Goal: Transaction & Acquisition: Book appointment/travel/reservation

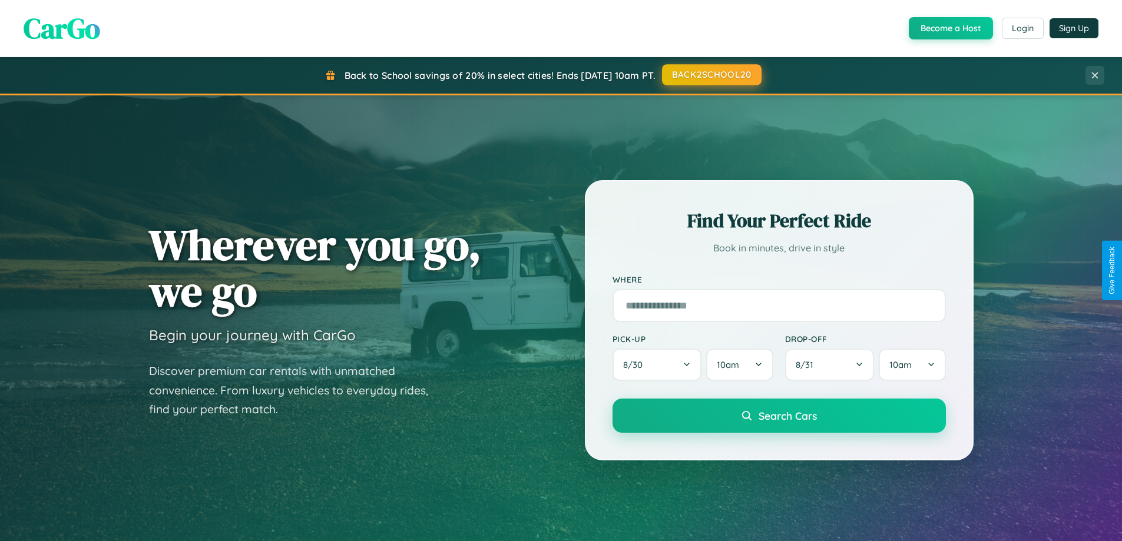
click at [711, 75] on button "BACK2SCHOOL20" at bounding box center [712, 74] width 100 height 21
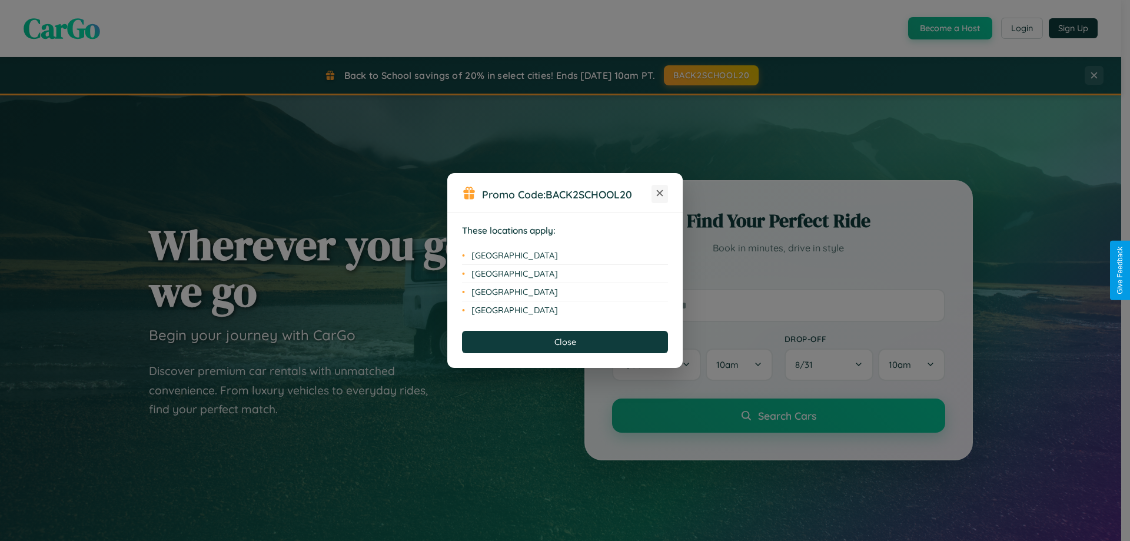
click at [660, 194] on icon at bounding box center [660, 193] width 6 height 6
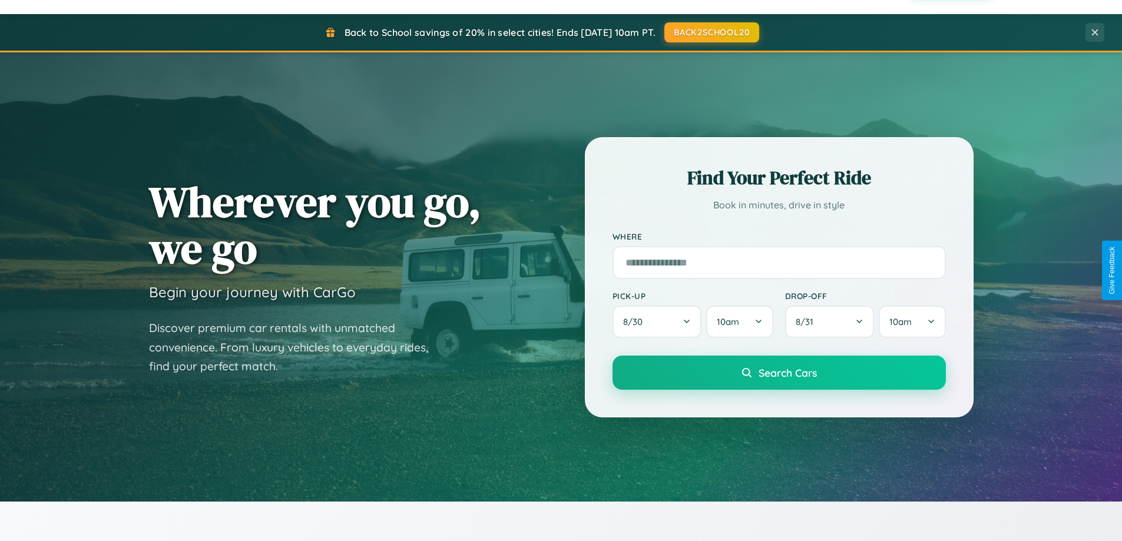
scroll to position [810, 0]
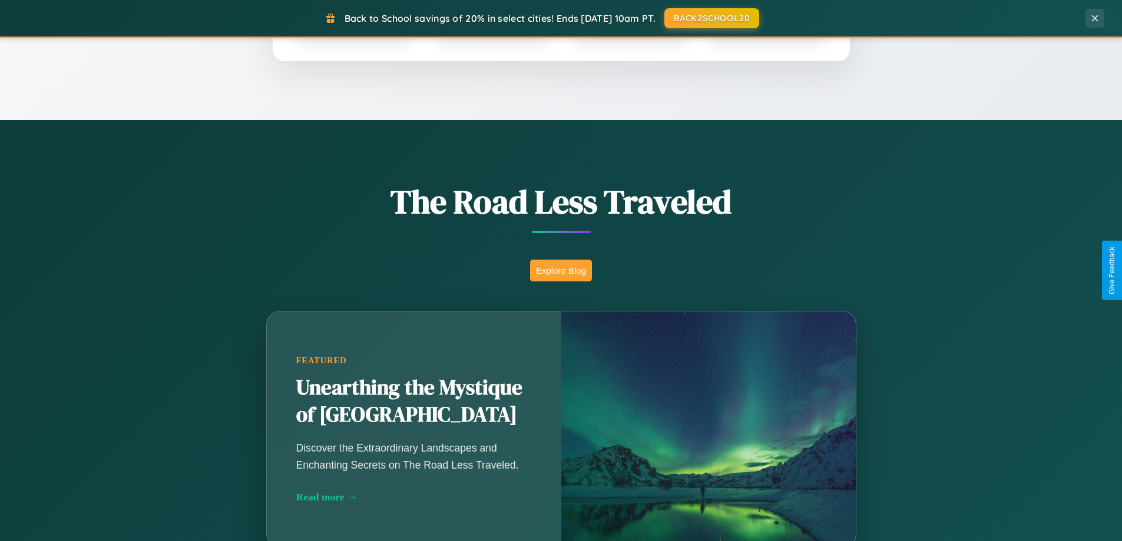
click at [561, 270] on button "Explore Blog" at bounding box center [561, 271] width 62 height 22
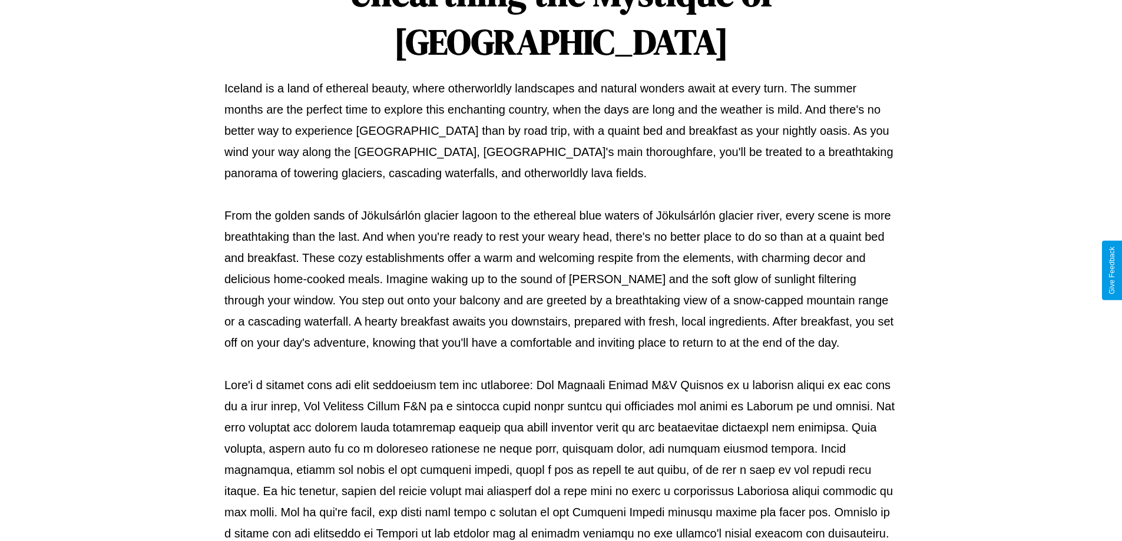
scroll to position [381, 0]
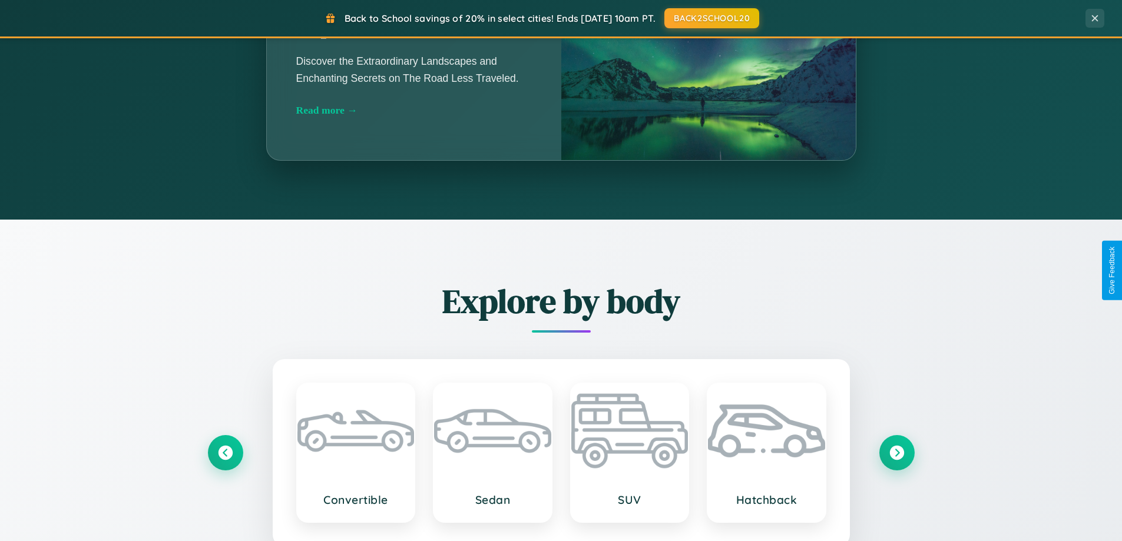
scroll to position [2266, 0]
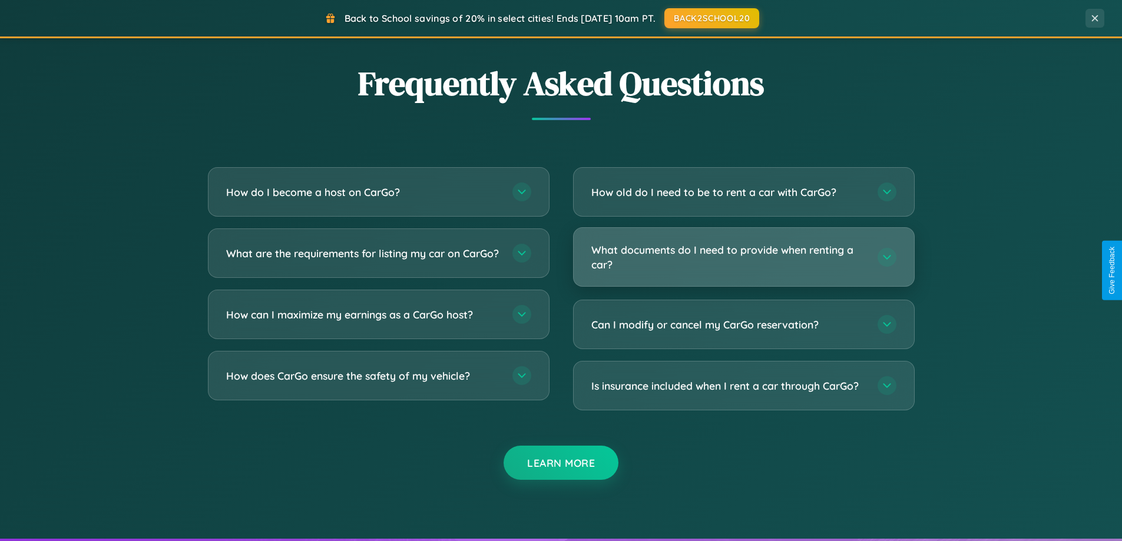
click at [743, 257] on h3 "What documents do I need to provide when renting a car?" at bounding box center [728, 257] width 274 height 29
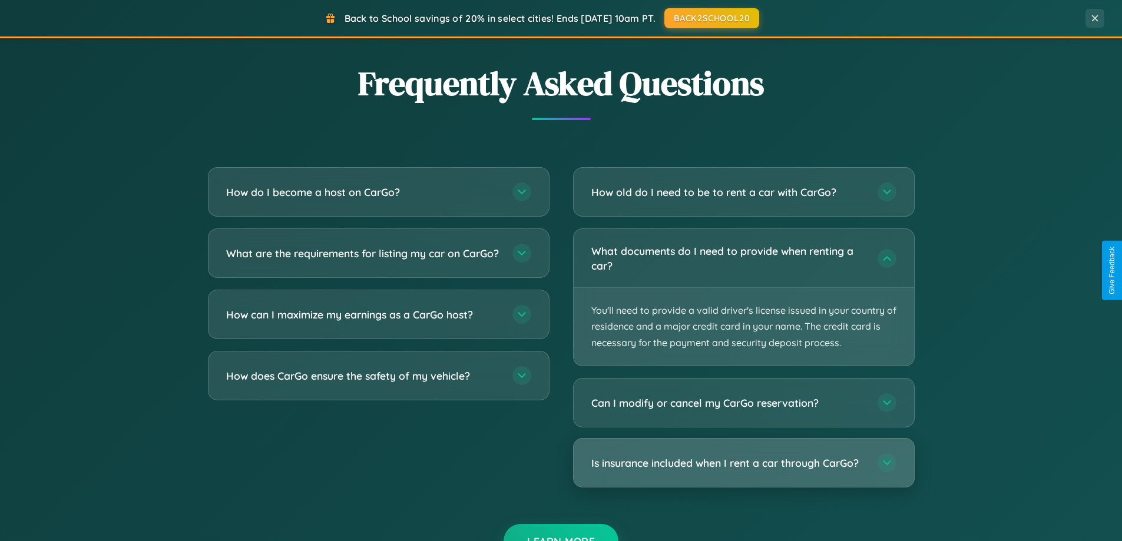
click at [743, 463] on h3 "Is insurance included when I rent a car through CarGo?" at bounding box center [728, 463] width 274 height 15
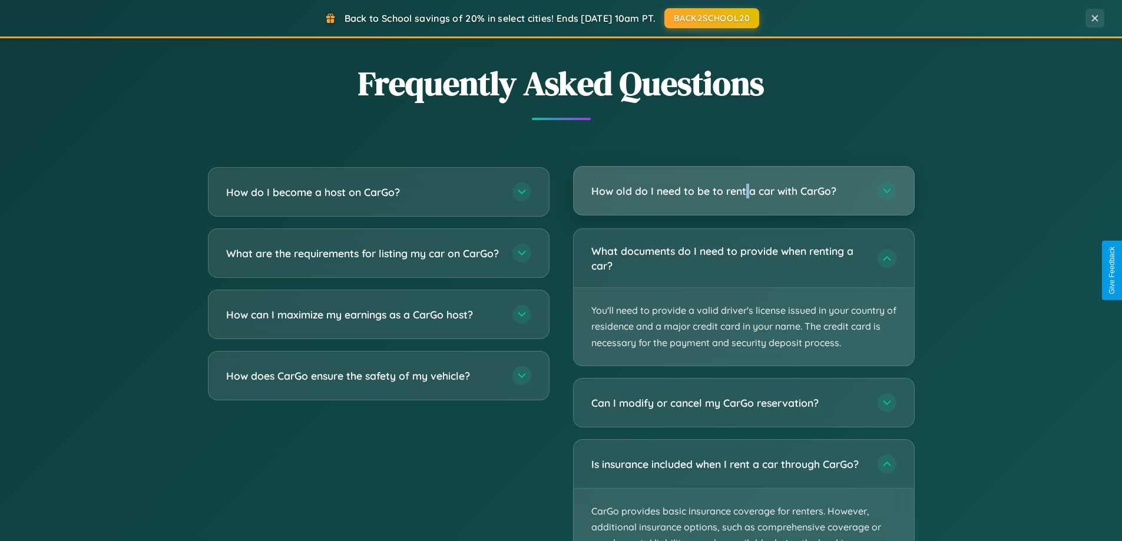
click at [743, 191] on h3 "How old do I need to be to rent a car with CarGo?" at bounding box center [728, 191] width 274 height 15
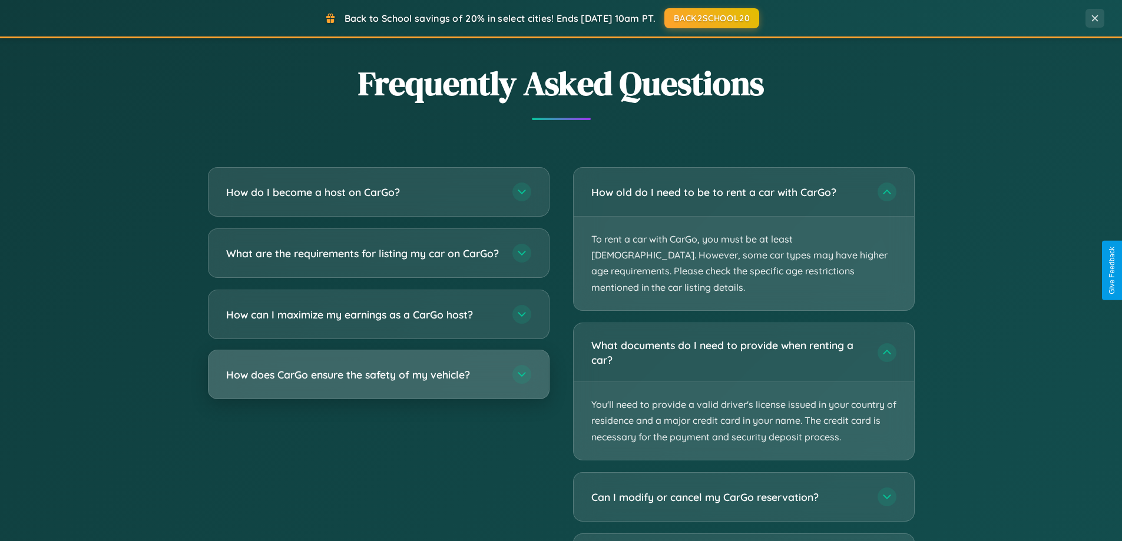
click at [378, 382] on h3 "How does CarGo ensure the safety of my vehicle?" at bounding box center [363, 374] width 274 height 15
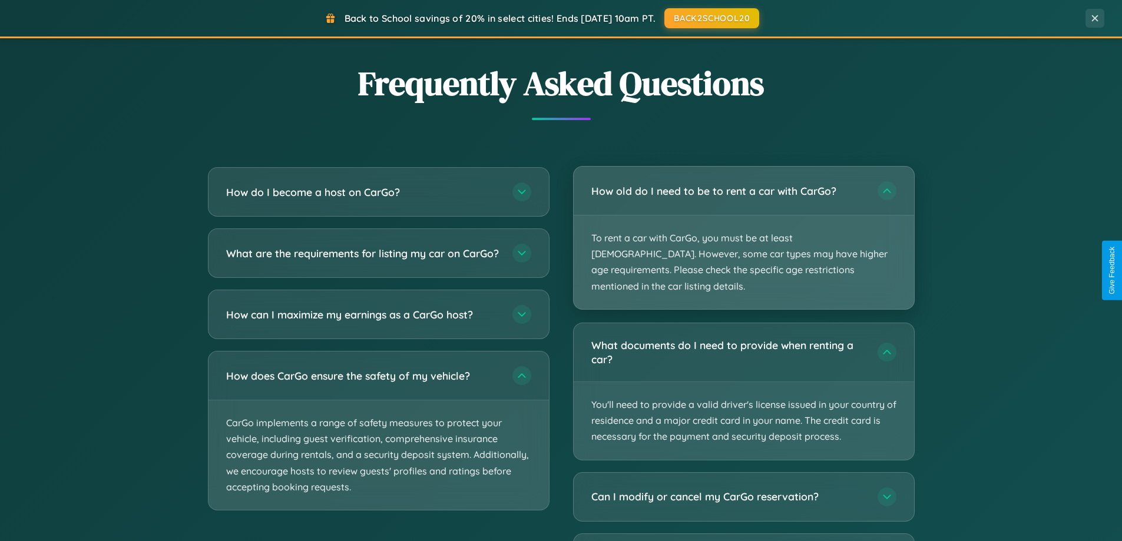
click at [743, 230] on p "To rent a car with CarGo, you must be at least [DEMOGRAPHIC_DATA]. However, som…" at bounding box center [743, 262] width 340 height 94
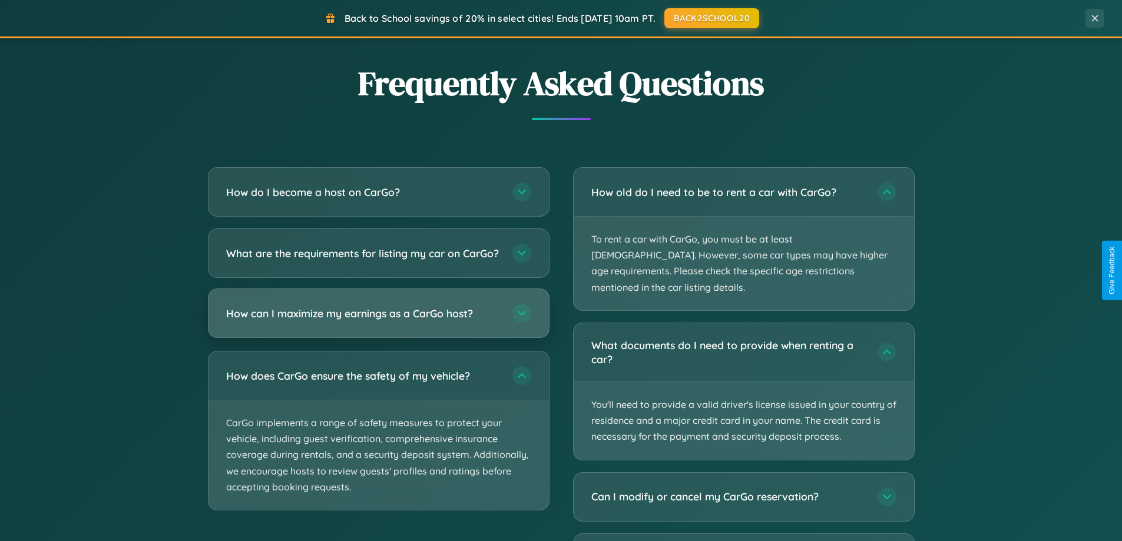
click at [378, 321] on h3 "How can I maximize my earnings as a CarGo host?" at bounding box center [363, 313] width 274 height 15
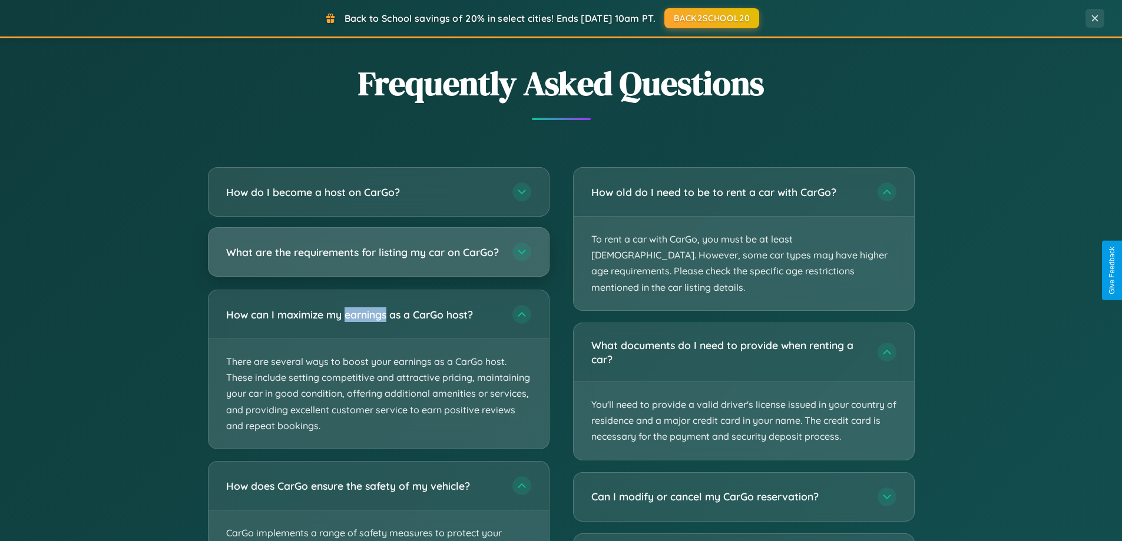
click at [378, 257] on h3 "What are the requirements for listing my car on CarGo?" at bounding box center [363, 252] width 274 height 15
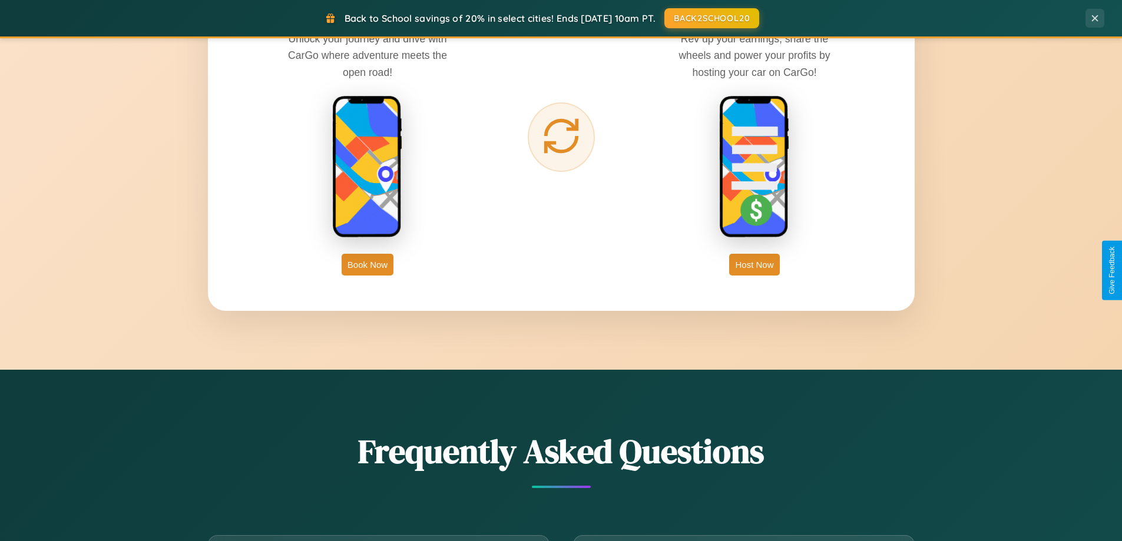
scroll to position [1892, 0]
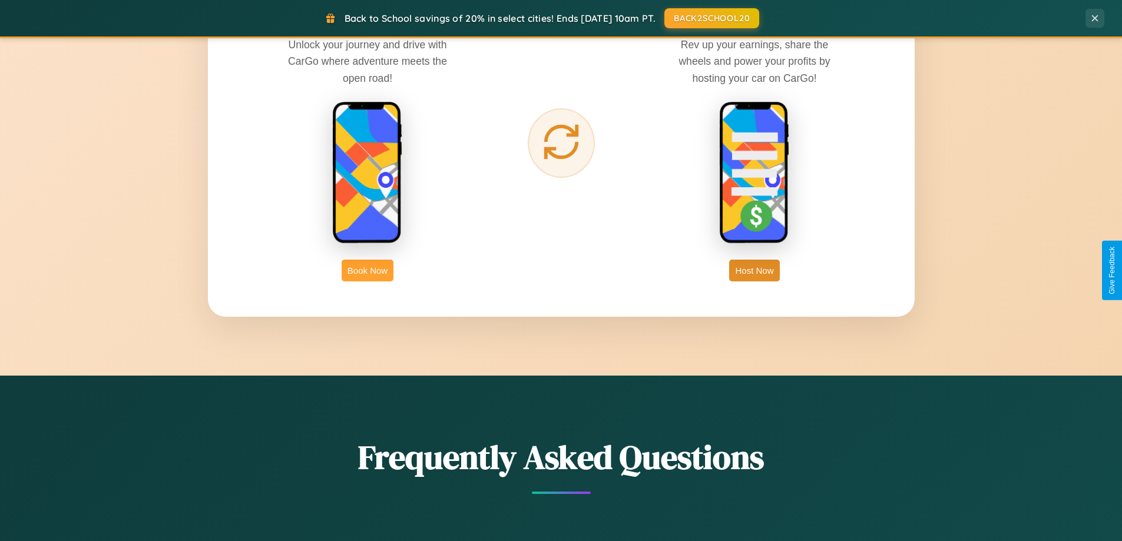
click at [367, 270] on button "Book Now" at bounding box center [367, 271] width 52 height 22
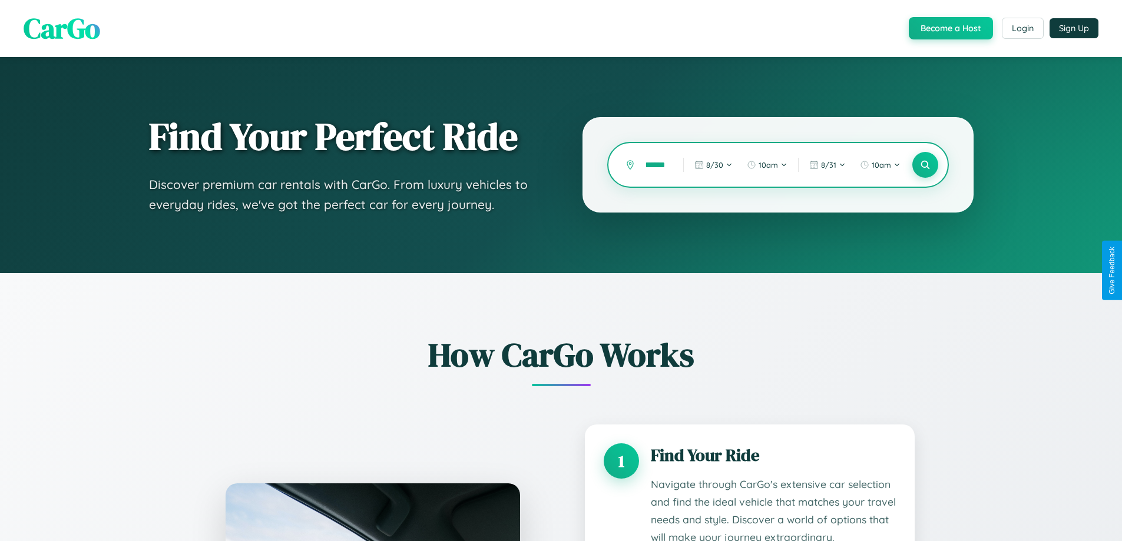
type input "*******"
